Goal: Navigation & Orientation: Find specific page/section

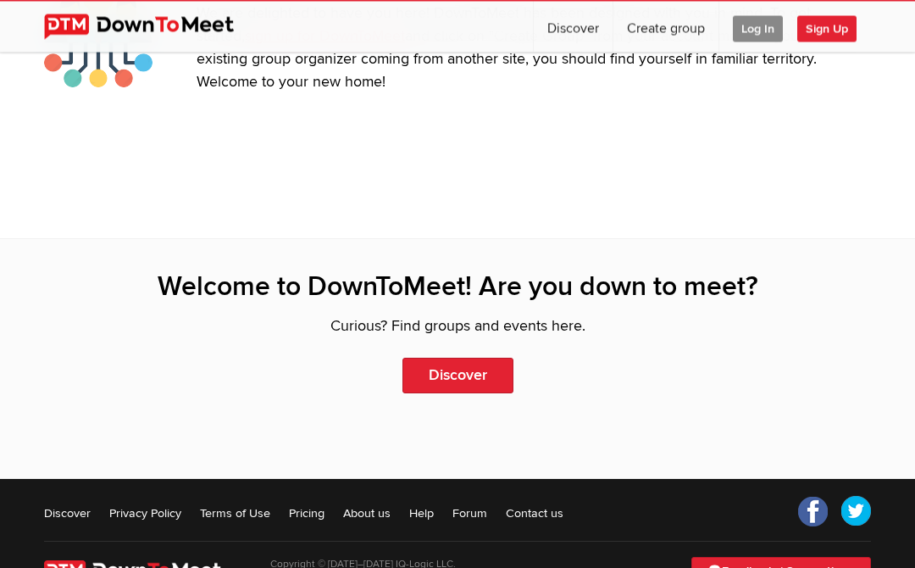
scroll to position [3716, 0]
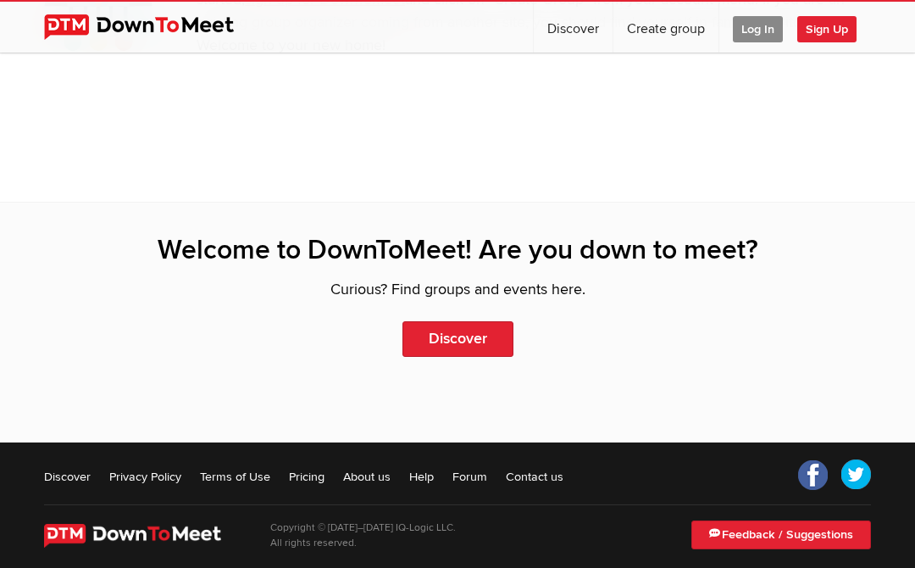
click at [479, 337] on link "Discover" at bounding box center [457, 339] width 111 height 36
select select "null"
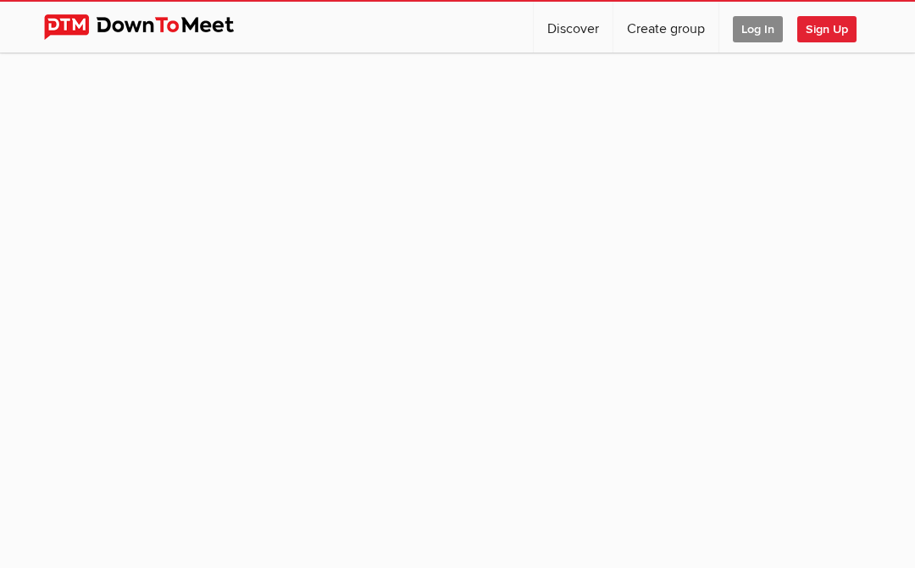
click at [353, 262] on sp-group-item at bounding box center [457, 308] width 915 height 511
click at [180, 37] on img at bounding box center [152, 26] width 216 height 25
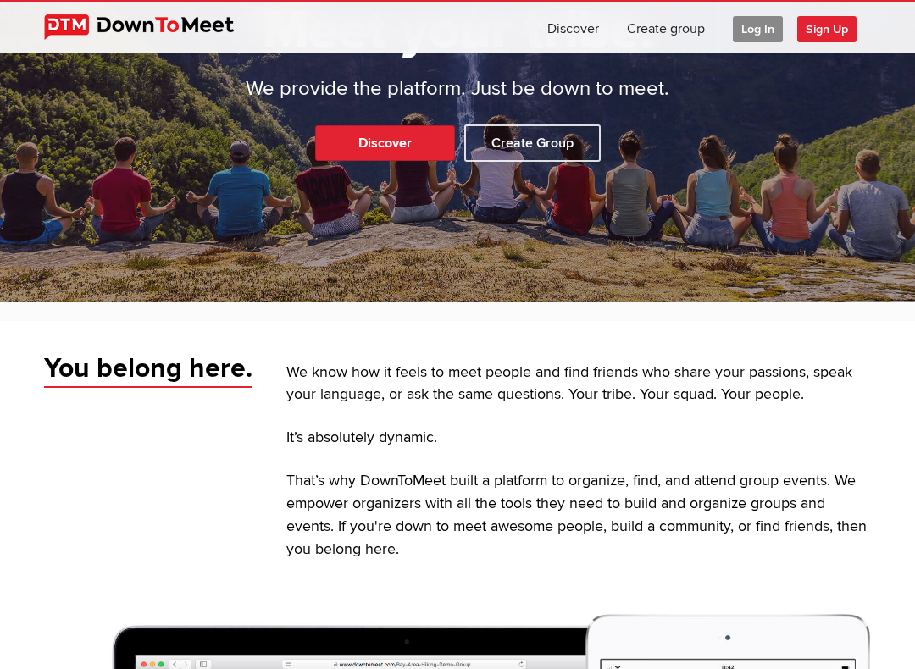
scroll to position [264, 0]
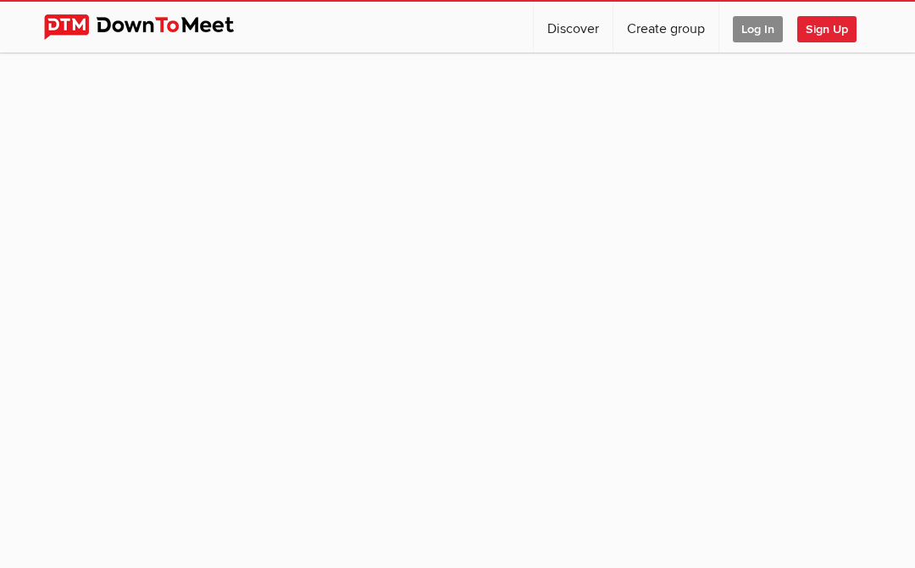
click at [302, 230] on sp-group-item at bounding box center [457, 308] width 915 height 511
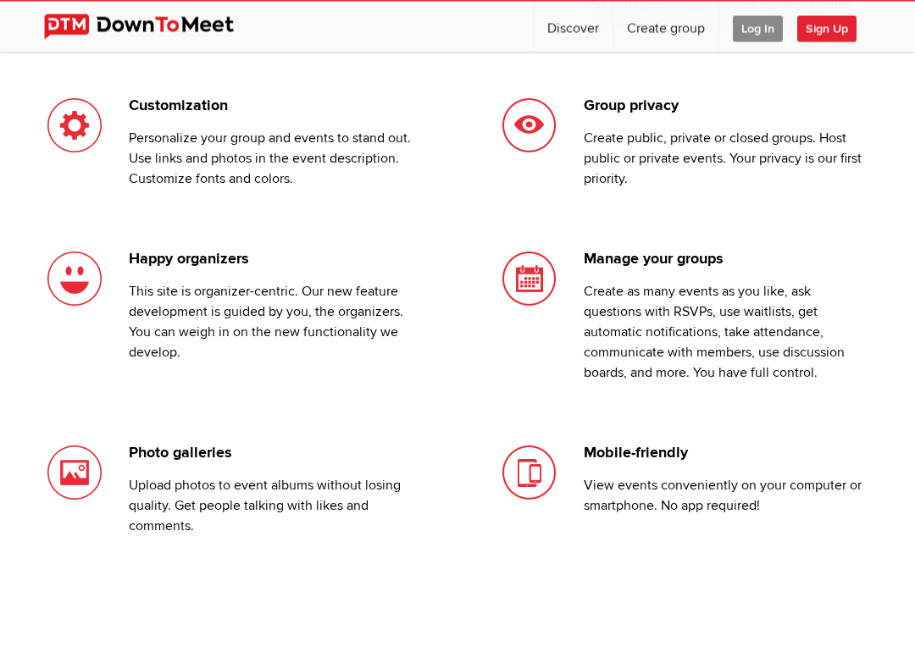
scroll to position [1636, 0]
click at [639, 269] on h3 "Manage your groups" at bounding box center [727, 264] width 287 height 33
click at [553, 289] on li "Manage your groups Create as many events as you like, ask questions with RSVPs,…" at bounding box center [685, 345] width 372 height 194
click at [579, 283] on li "Manage your groups Create as many events as you like, ask questions with RSVPs,…" at bounding box center [685, 345] width 372 height 194
click at [631, 268] on h3 "Manage your groups" at bounding box center [727, 264] width 287 height 33
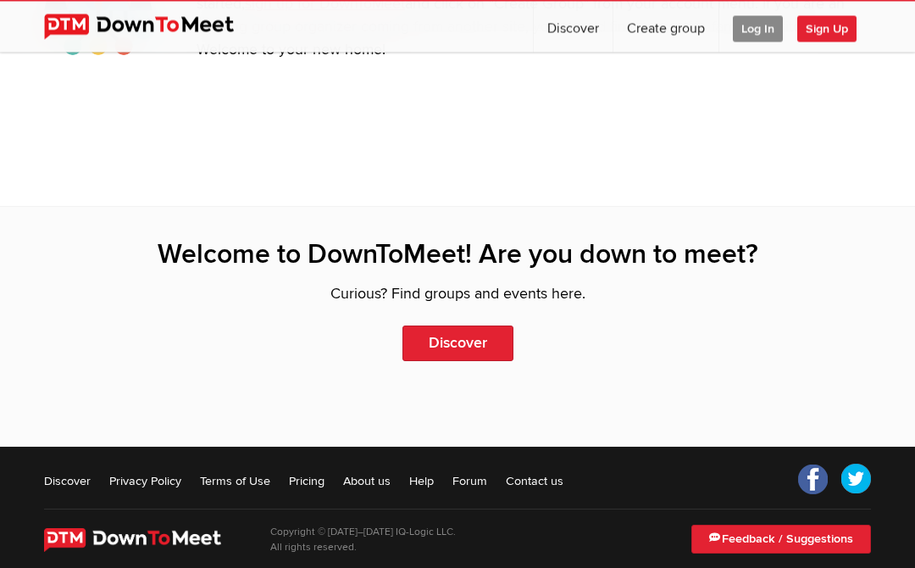
scroll to position [3716, 0]
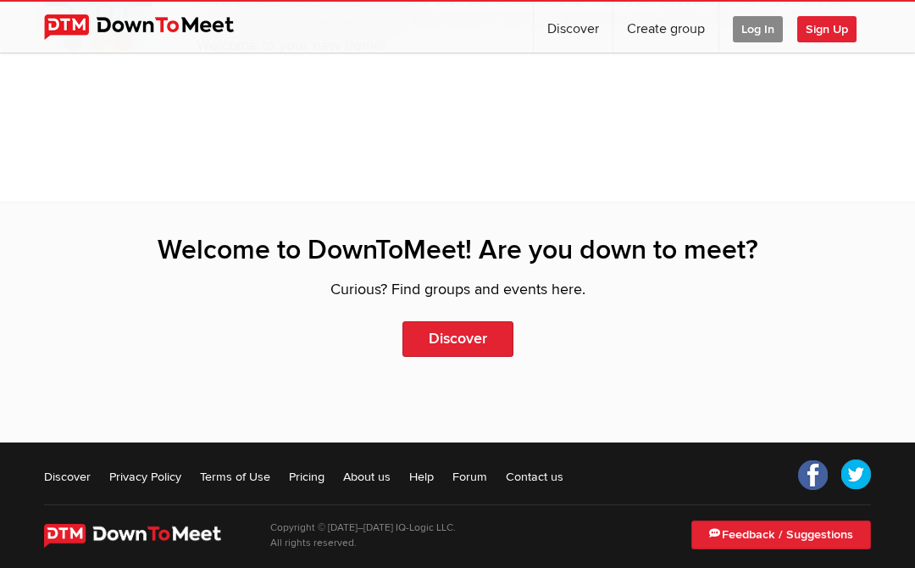
click at [467, 335] on link "Discover" at bounding box center [457, 339] width 111 height 36
select select "null"
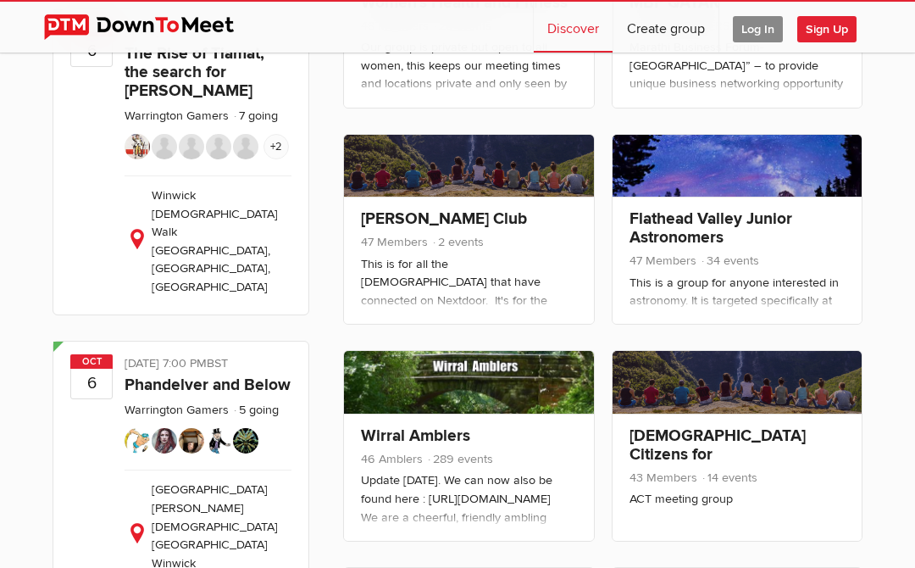
scroll to position [4576, 0]
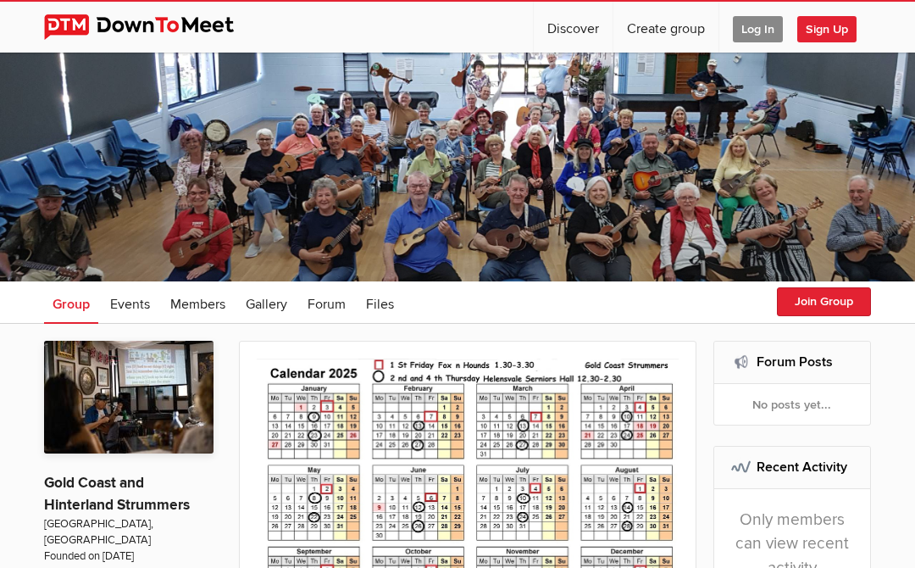
click at [850, 518] on div "Only members can view recent activity" at bounding box center [792, 544] width 157 height 110
